Goal: Find contact information: Find contact information

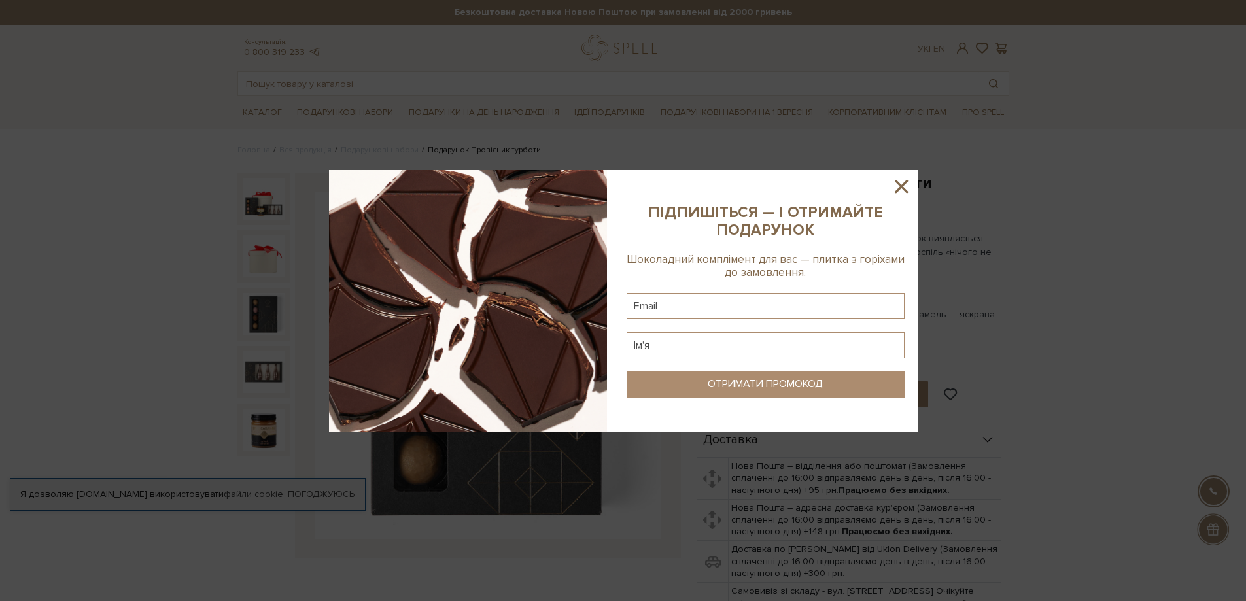
click at [901, 184] on icon at bounding box center [901, 186] width 22 height 22
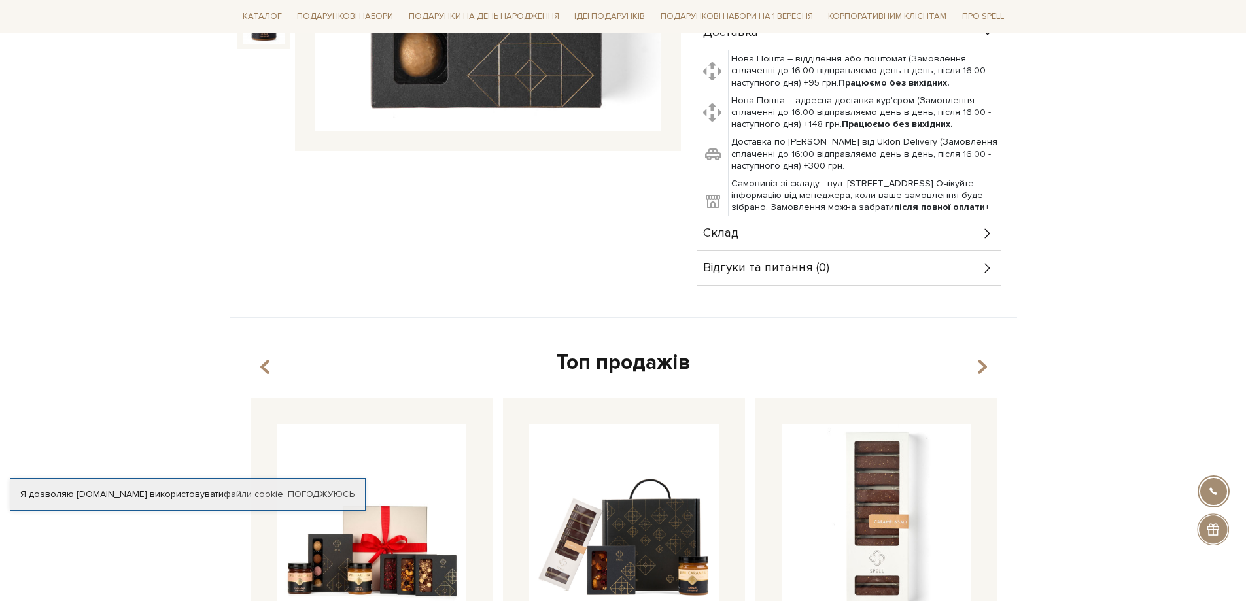
scroll to position [392, 0]
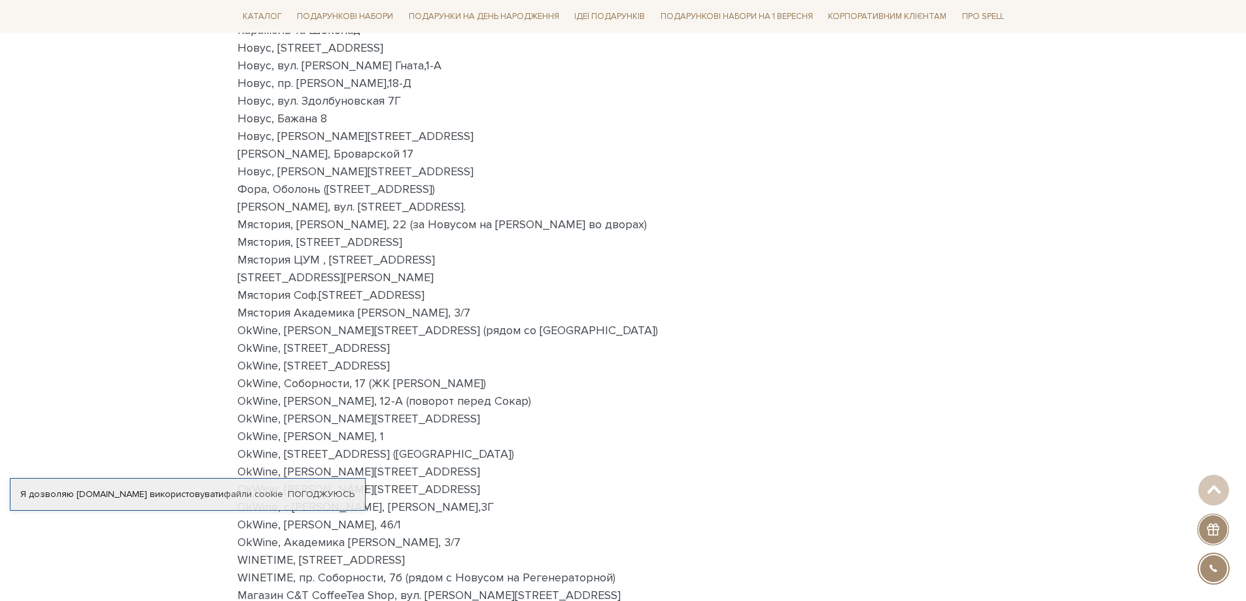
scroll to position [196, 0]
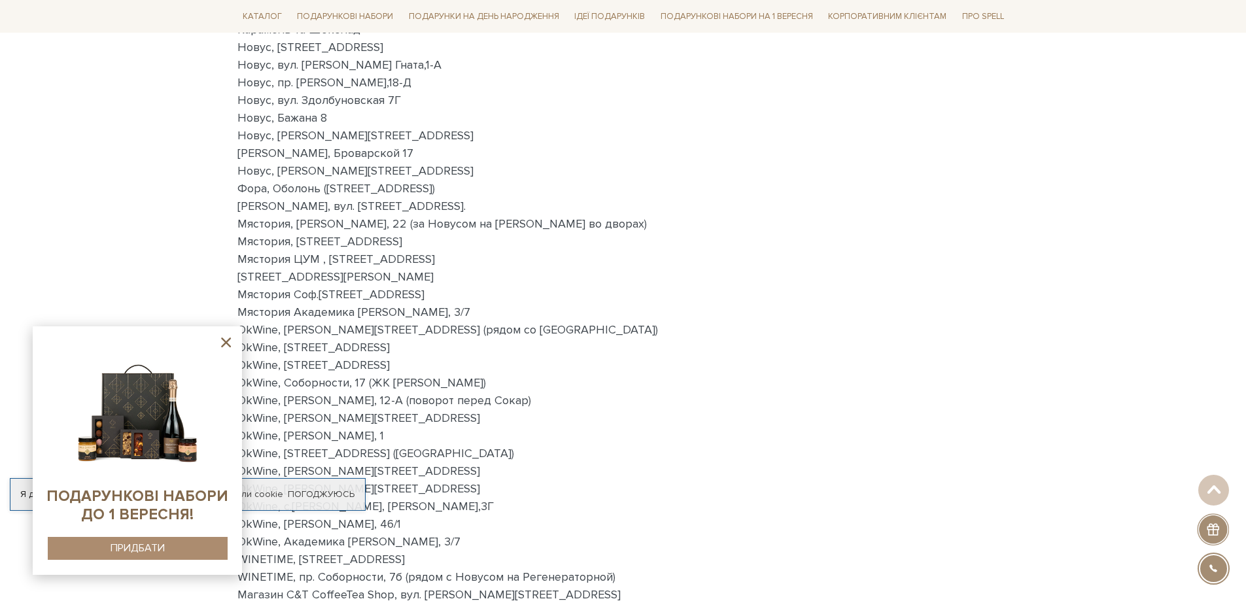
click at [218, 339] on icon at bounding box center [226, 342] width 16 height 16
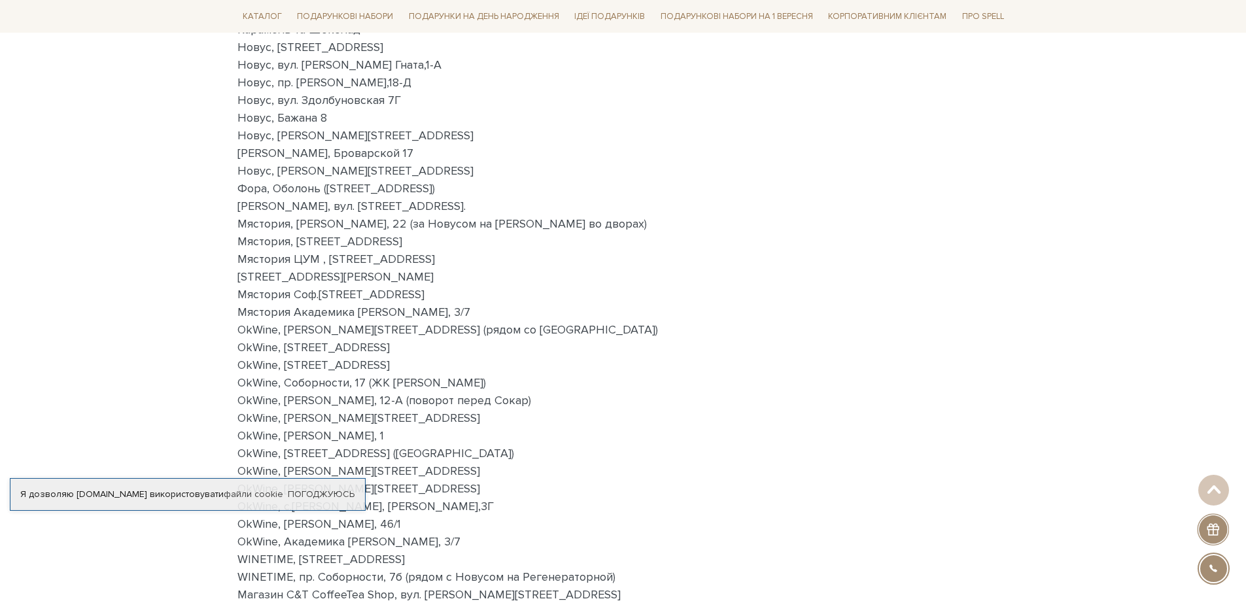
click at [623, 373] on p "[GEOGRAPHIC_DATA] та [GEOGRAPHIC_DATA] [GEOGRAPHIC_DATA] та [GEOGRAPHIC_DATA], …" at bounding box center [623, 338] width 772 height 671
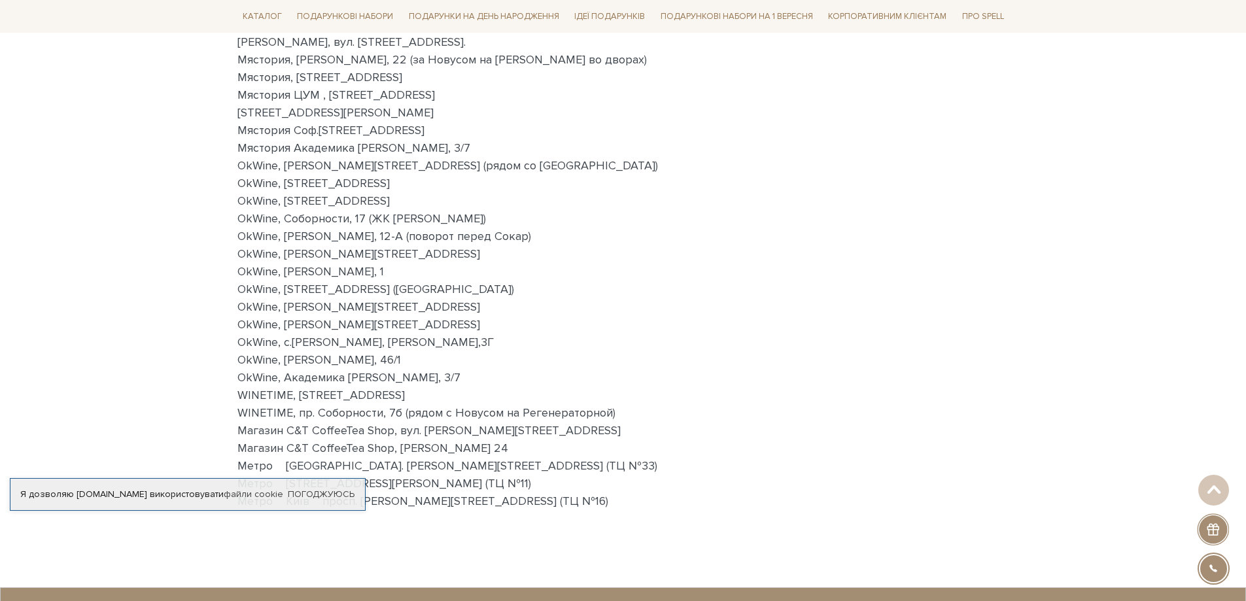
scroll to position [392, 0]
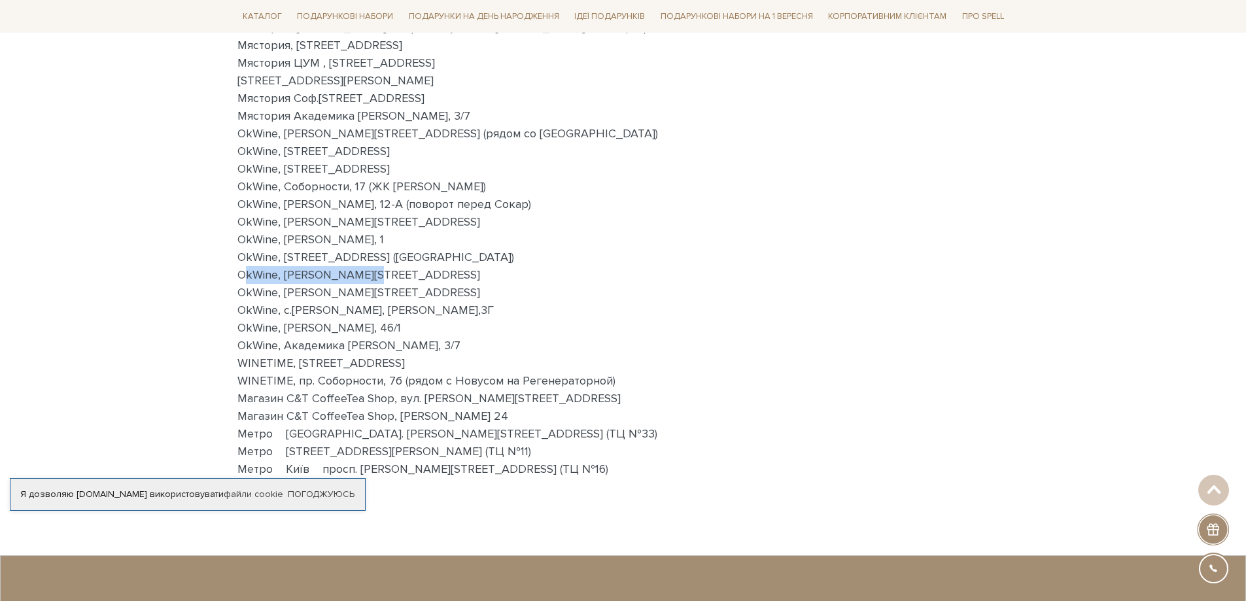
drag, startPoint x: 371, startPoint y: 276, endPoint x: 235, endPoint y: 270, distance: 136.2
click at [235, 270] on div "Головна [GEOGRAPHIC_DATA] та [GEOGRAPHIC_DATA] [GEOGRAPHIC_DATA] та [GEOGRAPHIC…" at bounding box center [623, 130] width 787 height 757
copy p "OkWine, [PERSON_NAME][STREET_ADDRESS]"
